Goal: Information Seeking & Learning: Learn about a topic

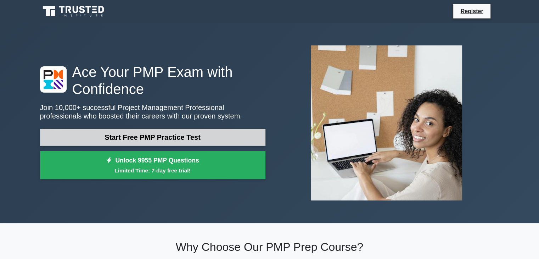
click at [205, 135] on link "Start Free PMP Practice Test" at bounding box center [152, 137] width 225 height 17
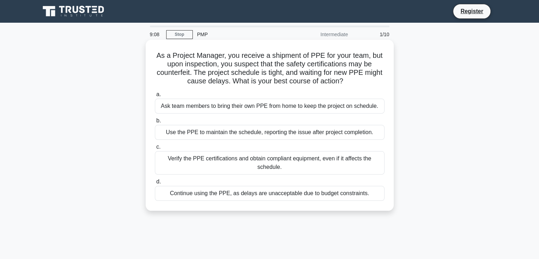
click at [257, 161] on div "Verify the PPE certifications and obtain compliant equipment, even if it affect…" at bounding box center [269, 162] width 229 height 23
click at [155, 149] on input "c. Verify the PPE certifications and obtain compliant equipment, even if it aff…" at bounding box center [155, 146] width 0 height 5
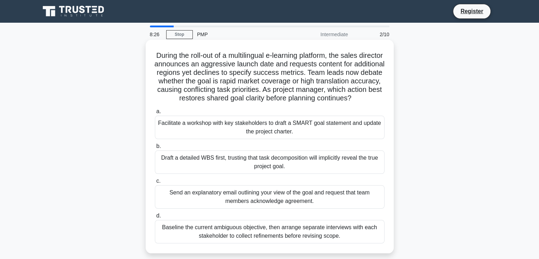
click at [235, 134] on div "Facilitate a workshop with key stakeholders to draft a SMART goal statement and…" at bounding box center [269, 126] width 229 height 23
click at [155, 114] on input "a. Facilitate a workshop with key stakeholders to draft a SMART goal statement …" at bounding box center [155, 111] width 0 height 5
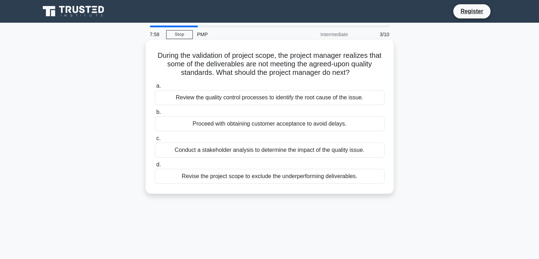
click at [248, 152] on div "Conduct a stakeholder analysis to determine the impact of the quality issue." at bounding box center [269, 149] width 229 height 15
click at [155, 141] on input "c. Conduct a stakeholder analysis to determine the impact of the quality issue." at bounding box center [155, 138] width 0 height 5
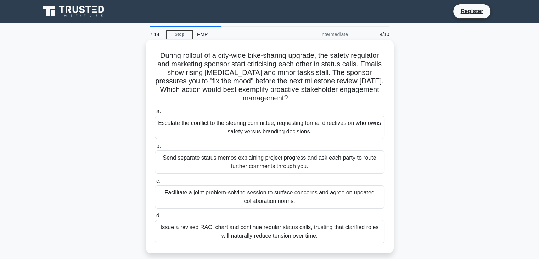
click at [256, 197] on div "Facilitate a joint problem-solving session to surface concerns and agree on upd…" at bounding box center [269, 196] width 229 height 23
click at [155, 183] on input "c. Facilitate a joint problem-solving session to surface concerns and agree on …" at bounding box center [155, 180] width 0 height 5
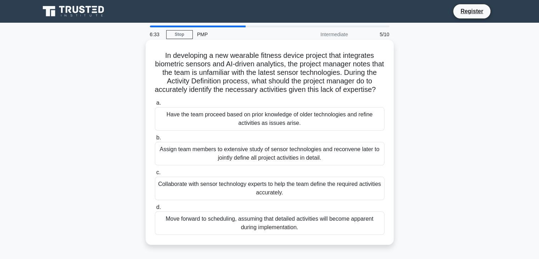
click at [275, 195] on div "Collaborate with sensor technology experts to help the team define the required…" at bounding box center [269, 187] width 229 height 23
click at [155, 175] on input "c. Collaborate with sensor technology experts to help the team define the requi…" at bounding box center [155, 172] width 0 height 5
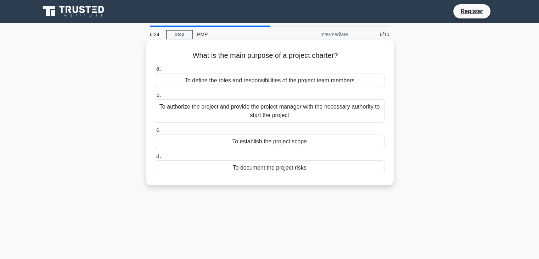
click at [274, 112] on div "To authorize the project and provide the project manager with the necessary aut…" at bounding box center [269, 110] width 229 height 23
click at [155, 97] on input "b. To authorize the project and provide the project manager with the necessary …" at bounding box center [155, 95] width 0 height 5
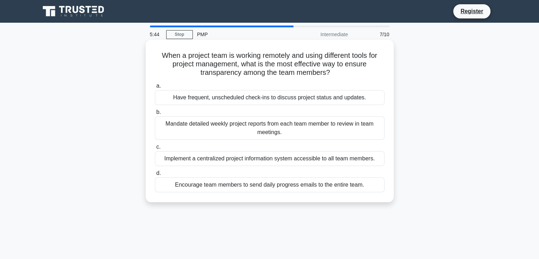
click at [273, 159] on div "Implement a centralized project information system accessible to all team membe…" at bounding box center [269, 158] width 229 height 15
click at [155, 149] on input "c. Implement a centralized project information system accessible to all team me…" at bounding box center [155, 146] width 0 height 5
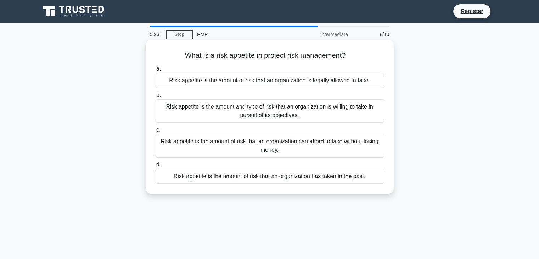
click at [307, 107] on div "Risk appetite is the amount and type of risk that an organization is willing to…" at bounding box center [269, 110] width 229 height 23
click at [155, 97] on input "b. Risk appetite is the amount and type of risk that an organization is willing…" at bounding box center [155, 95] width 0 height 5
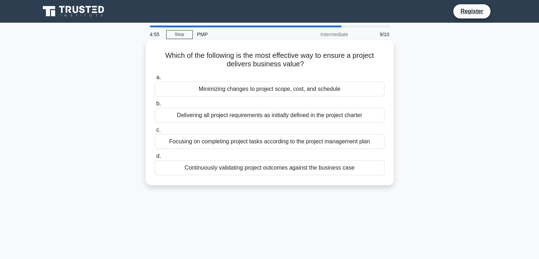
click at [267, 142] on div "Focusing on completing project tasks according to the project management plan" at bounding box center [269, 141] width 229 height 15
click at [155, 132] on input "c. Focusing on completing project tasks according to the project management plan" at bounding box center [155, 129] width 0 height 5
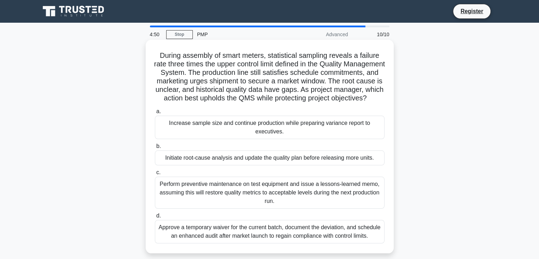
click at [311, 112] on div "During assembly of smart meters, statistical sampling reveals a failure rate th…" at bounding box center [269, 146] width 242 height 208
click at [262, 199] on div "Perform preventive maintenance on test equipment and issue a lessons-learned me…" at bounding box center [269, 192] width 229 height 32
click at [155, 175] on input "c. Perform preventive maintenance on test equipment and issue a lessons-learned…" at bounding box center [155, 172] width 0 height 5
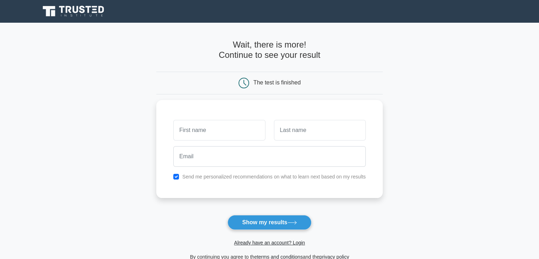
type input "S"
type input "Getty"
click at [324, 135] on input "text" at bounding box center [320, 128] width 92 height 21
type input "Mashale"
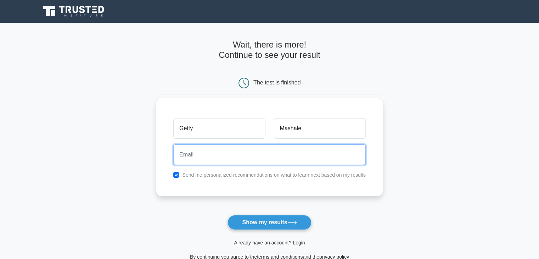
click at [268, 153] on input "email" at bounding box center [269, 154] width 192 height 21
type input "soliwem@gmail.com"
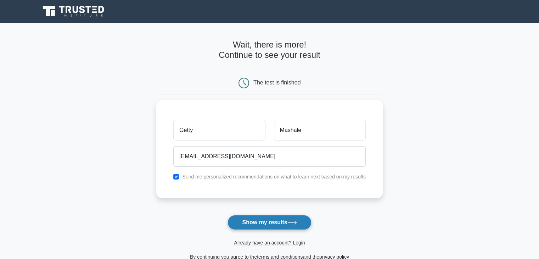
click at [276, 219] on button "Show my results" at bounding box center [269, 222] width 84 height 15
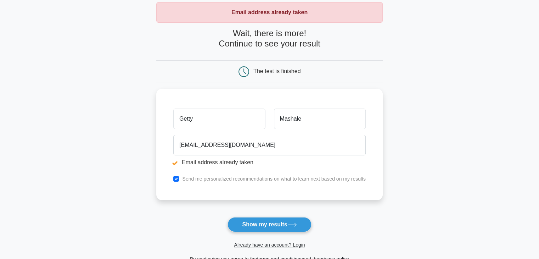
scroll to position [94, 0]
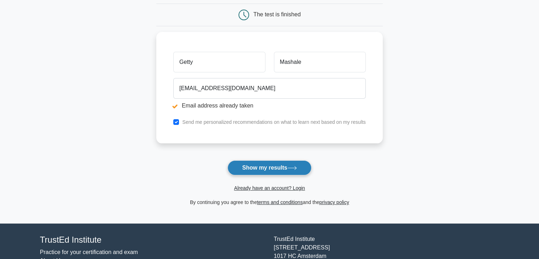
click at [267, 167] on button "Show my results" at bounding box center [269, 167] width 84 height 15
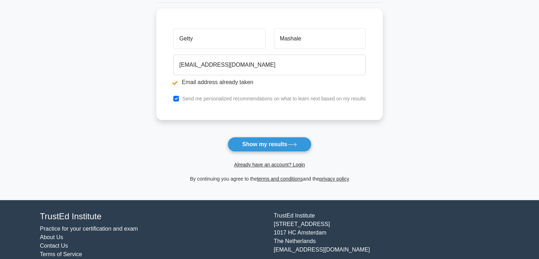
scroll to position [137, 0]
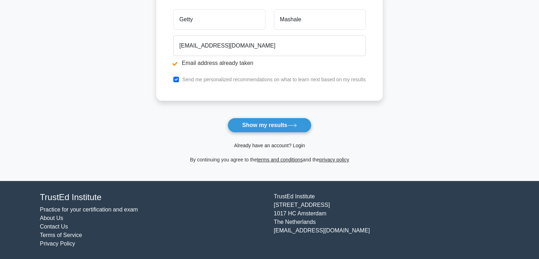
click at [298, 143] on link "Already have an account? Login" at bounding box center [269, 145] width 71 height 6
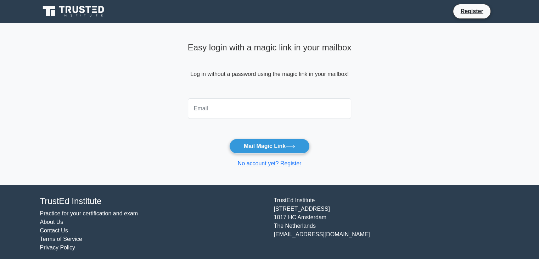
click at [227, 110] on input "email" at bounding box center [270, 108] width 164 height 21
type input "[EMAIL_ADDRESS][DOMAIN_NAME]"
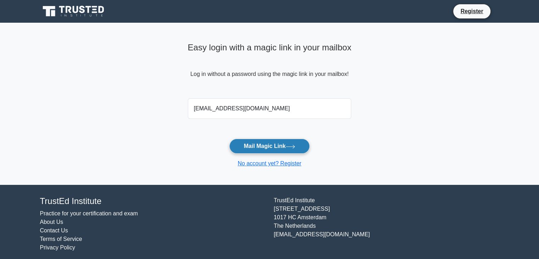
click at [268, 147] on button "Mail Magic Link" at bounding box center [269, 145] width 80 height 15
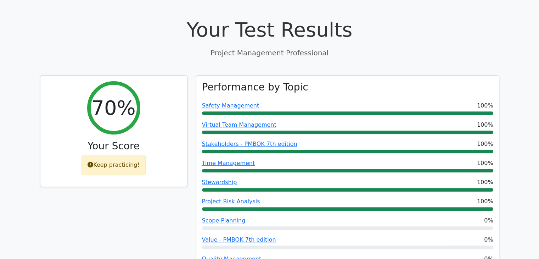
scroll to position [255, 0]
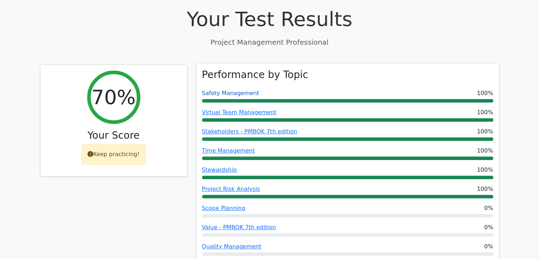
click at [241, 90] on link "Safety Management" at bounding box center [230, 93] width 57 height 7
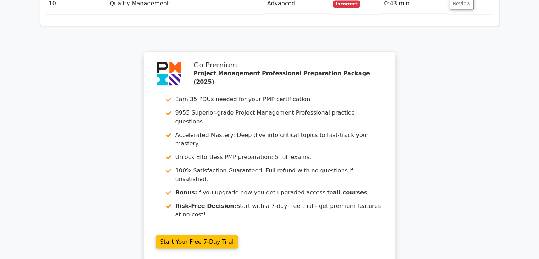
scroll to position [1265, 0]
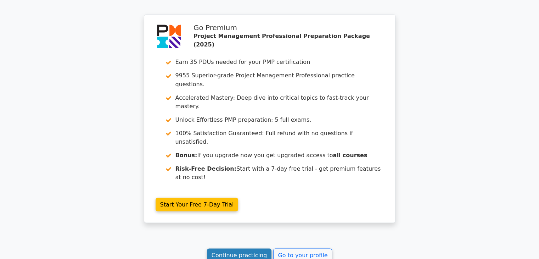
click at [246, 248] on link "Continue practicing" at bounding box center [239, 254] width 65 height 13
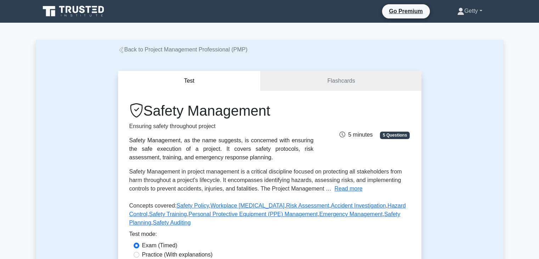
click at [481, 12] on link "Getty" at bounding box center [469, 11] width 59 height 14
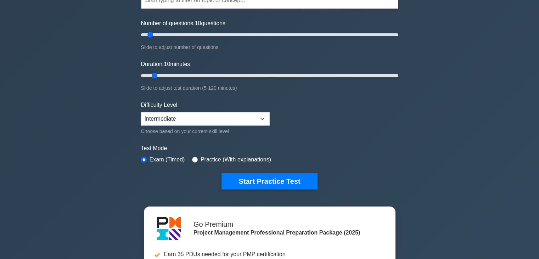
scroll to position [85, 0]
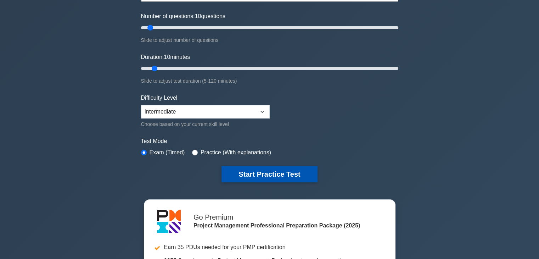
click at [273, 170] on button "Start Practice Test" at bounding box center [269, 174] width 96 height 16
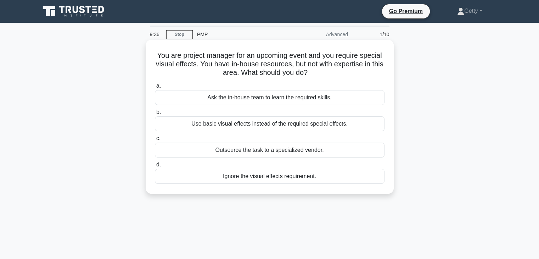
click at [267, 149] on div "Outsource the task to a specialized vendor." at bounding box center [269, 149] width 229 height 15
click at [155, 141] on input "c. Outsource the task to a specialized vendor." at bounding box center [155, 138] width 0 height 5
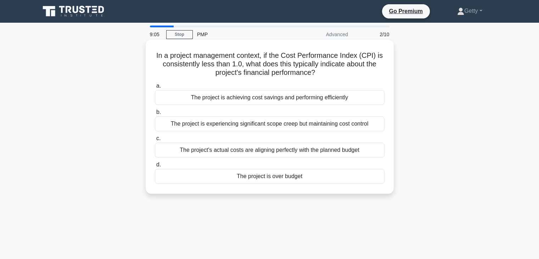
click at [276, 151] on div "The project's actual costs are aligning perfectly with the planned budget" at bounding box center [269, 149] width 229 height 15
click at [155, 141] on input "c. The project's actual costs are aligning perfectly with the planned budget" at bounding box center [155, 138] width 0 height 5
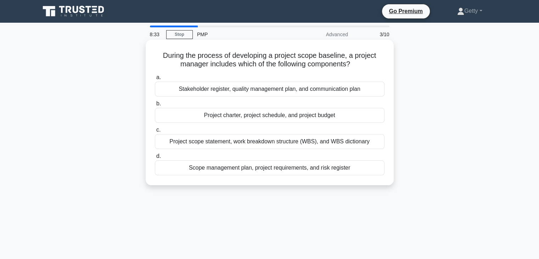
click at [238, 143] on div "Project scope statement, work breakdown structure (WBS), and WBS dictionary" at bounding box center [269, 141] width 229 height 15
click at [155, 132] on input "c. Project scope statement, work breakdown structure (WBS), and WBS dictionary" at bounding box center [155, 129] width 0 height 5
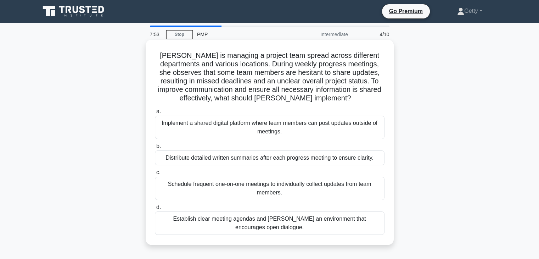
click at [267, 220] on div "Establish clear meeting agendas and foster an environment that encourages open …" at bounding box center [269, 222] width 229 height 23
click at [155, 209] on input "d. Establish clear meeting agendas and foster an environment that encourages op…" at bounding box center [155, 207] width 0 height 5
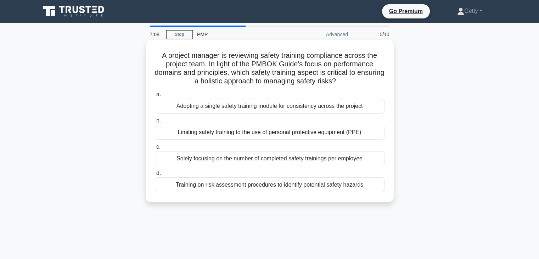
click at [285, 185] on div "Training on risk assessment procedures to identify potential safety hazards" at bounding box center [269, 184] width 229 height 15
click at [155, 175] on input "d. Training on risk assessment procedures to identify potential safety hazards" at bounding box center [155, 173] width 0 height 5
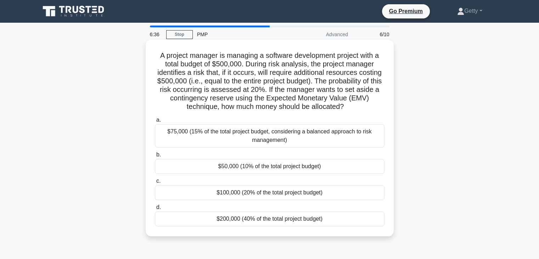
click at [272, 192] on div "$100,000 (20% of the total project budget)" at bounding box center [269, 192] width 229 height 15
click at [155, 183] on input "c. $100,000 (20% of the total project budget)" at bounding box center [155, 180] width 0 height 5
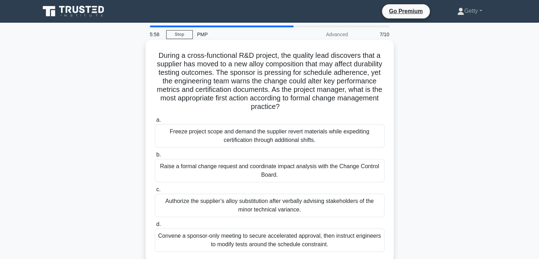
click at [239, 166] on div "Raise a formal change request and coordinate impact analysis with the Change Co…" at bounding box center [269, 170] width 229 height 23
click at [155, 157] on input "b. Raise a formal change request and coordinate impact analysis with the Change…" at bounding box center [155, 154] width 0 height 5
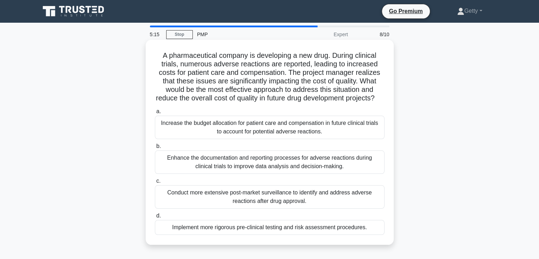
click at [283, 207] on div "Conduct more extensive post-market surveillance to identify and address adverse…" at bounding box center [269, 196] width 229 height 23
click at [155, 183] on input "c. Conduct more extensive post-market surveillance to identify and address adve…" at bounding box center [155, 180] width 0 height 5
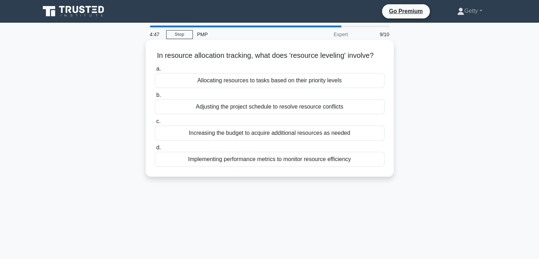
click at [293, 140] on div "Increasing the budget to acquire additional resources as needed" at bounding box center [269, 132] width 229 height 15
click at [155, 124] on input "c. Increasing the budget to acquire additional resources as needed" at bounding box center [155, 121] width 0 height 5
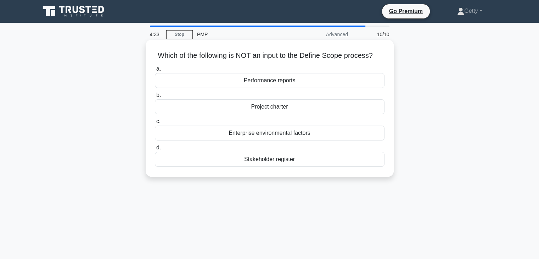
click at [281, 160] on div "Stakeholder register" at bounding box center [269, 159] width 229 height 15
click at [155, 150] on input "d. Stakeholder register" at bounding box center [155, 147] width 0 height 5
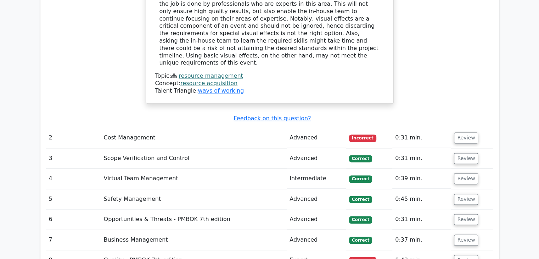
scroll to position [907, 0]
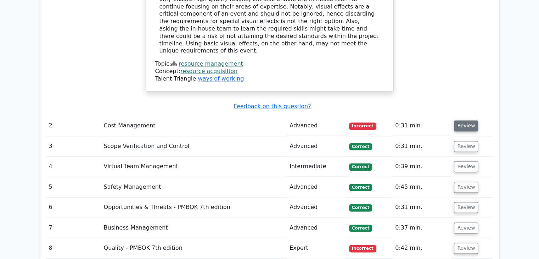
click at [465, 120] on button "Review" at bounding box center [466, 125] width 24 height 11
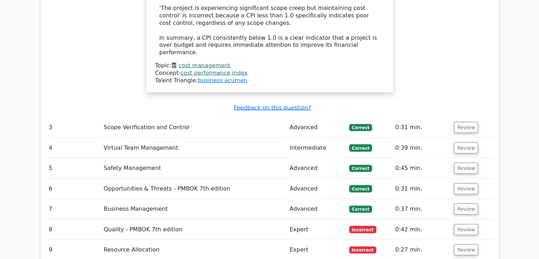
scroll to position [1365, 0]
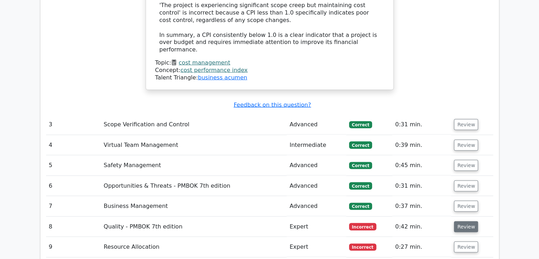
click at [465, 221] on button "Review" at bounding box center [466, 226] width 24 height 11
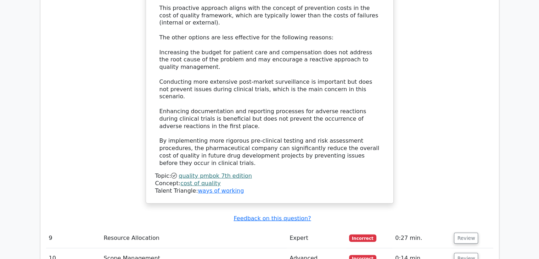
scroll to position [1926, 0]
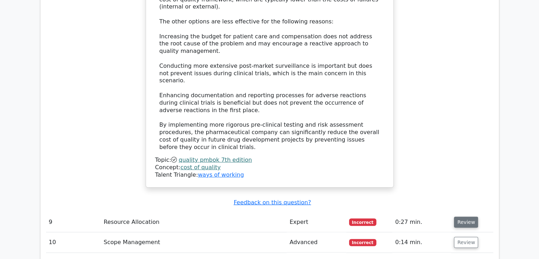
click at [462, 216] on button "Review" at bounding box center [466, 221] width 24 height 11
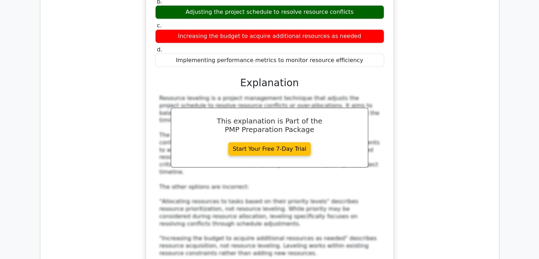
scroll to position [2238, 0]
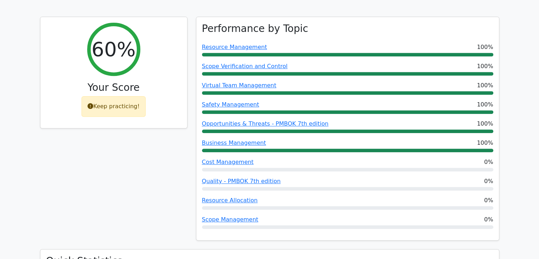
scroll to position [279, 0]
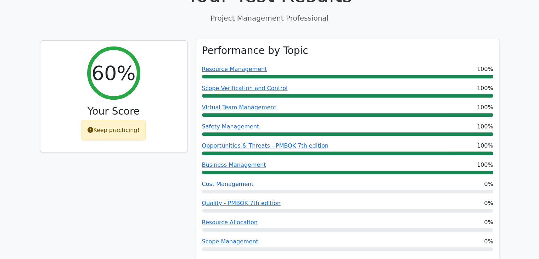
click at [231, 180] on link "Cost Management" at bounding box center [228, 183] width 52 height 7
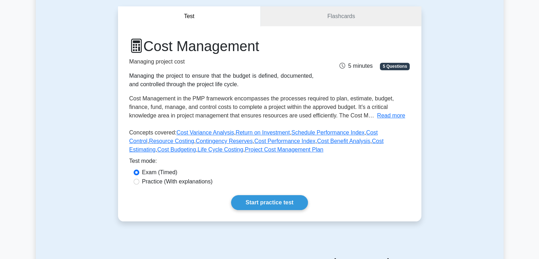
scroll to position [71, 0]
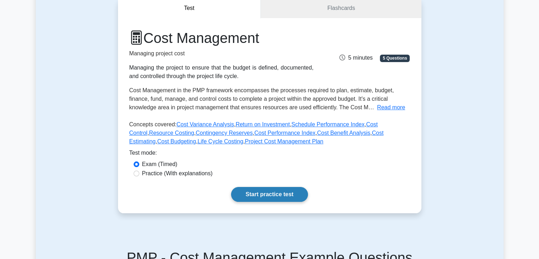
click at [273, 193] on link "Start practice test" at bounding box center [269, 194] width 77 height 15
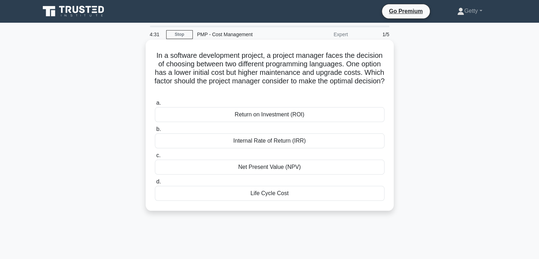
click at [281, 112] on div "Return on Investment (ROI)" at bounding box center [269, 114] width 229 height 15
click at [155, 105] on input "a. Return on Investment (ROI)" at bounding box center [155, 103] width 0 height 5
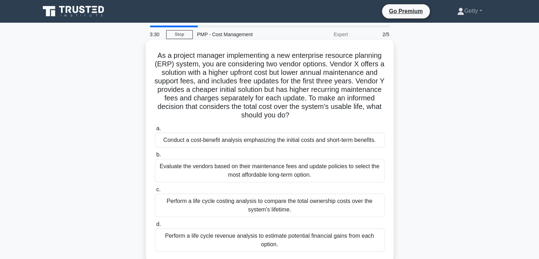
click at [272, 139] on div "Conduct a cost-benefit analysis emphasizing the initial costs and short-term be…" at bounding box center [269, 139] width 229 height 15
click at [155, 131] on input "a. Conduct a cost-benefit analysis emphasizing the initial costs and short-term…" at bounding box center [155, 128] width 0 height 5
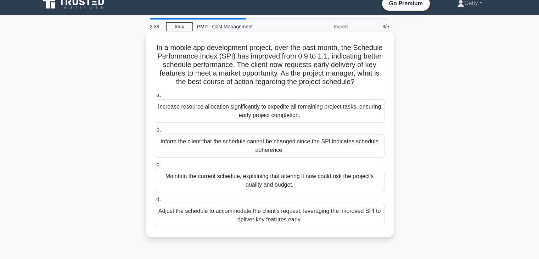
scroll to position [15, 0]
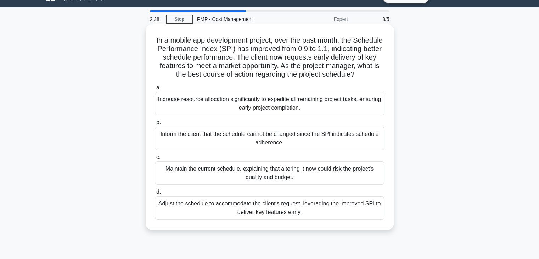
click at [289, 146] on div "Inform the client that the schedule cannot be changed since the SPI indicates s…" at bounding box center [269, 137] width 229 height 23
click at [155, 125] on input "b. Inform the client that the schedule cannot be changed since the SPI indicate…" at bounding box center [155, 122] width 0 height 5
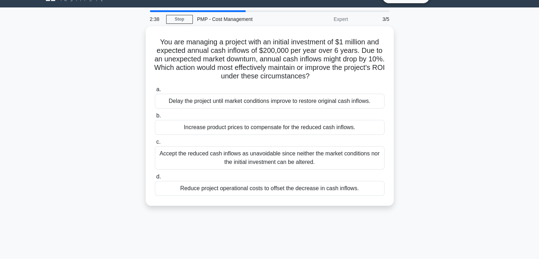
scroll to position [0, 0]
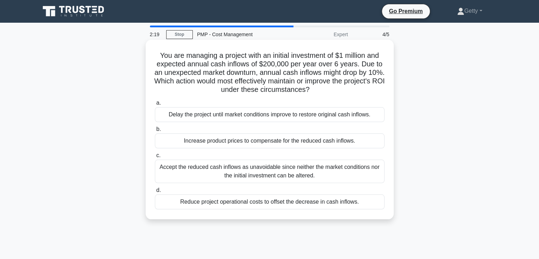
click at [251, 144] on div "Increase product prices to compensate for the reduced cash inflows." at bounding box center [269, 140] width 229 height 15
click at [155, 131] on input "b. Increase product prices to compensate for the reduced cash inflows." at bounding box center [155, 129] width 0 height 5
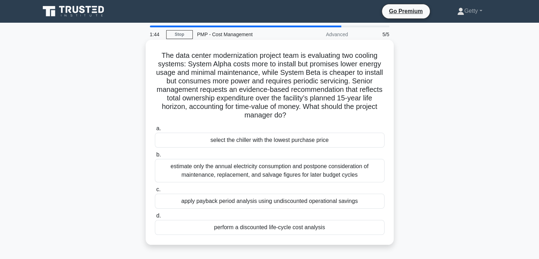
click at [271, 202] on div "apply payback period analysis using undiscounted operational savings" at bounding box center [269, 200] width 229 height 15
click at [155, 192] on input "c. apply payback period analysis using undiscounted operational savings" at bounding box center [155, 189] width 0 height 5
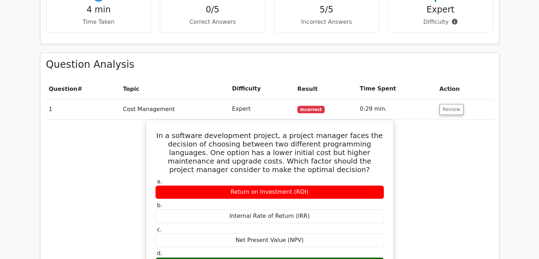
scroll to position [496, 0]
